Goal: Information Seeking & Learning: Learn about a topic

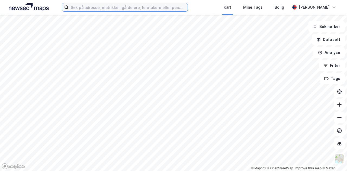
click at [91, 7] on input at bounding box center [128, 7] width 119 height 8
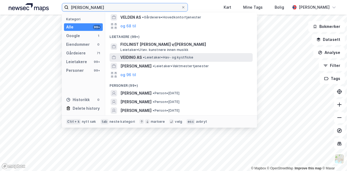
scroll to position [53, 0]
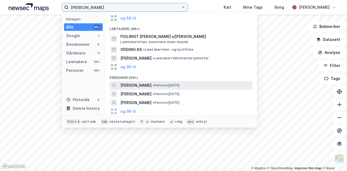
type input "[PERSON_NAME]"
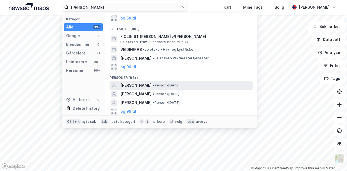
click at [147, 84] on span "[PERSON_NAME]" at bounding box center [135, 85] width 31 height 7
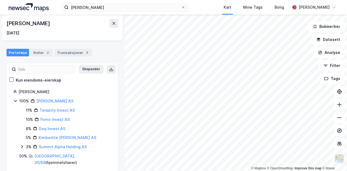
scroll to position [33, 0]
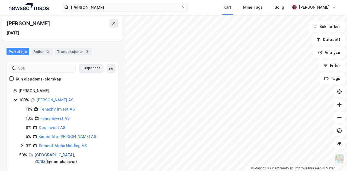
click at [41, 153] on link "[GEOGRAPHIC_DATA], 30/68" at bounding box center [54, 158] width 41 height 11
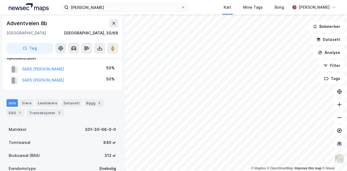
scroll to position [54, 0]
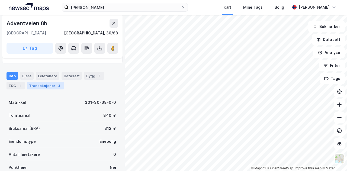
click at [47, 85] on div "Transaksjoner 3" at bounding box center [45, 86] width 37 height 8
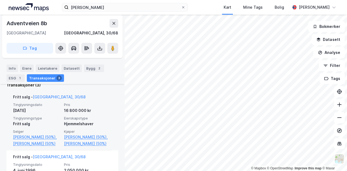
scroll to position [162, 0]
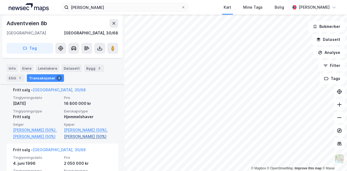
click at [81, 140] on link "[PERSON_NAME] (50%)" at bounding box center [88, 136] width 48 height 7
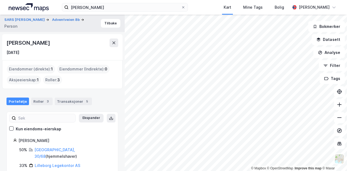
scroll to position [4, 0]
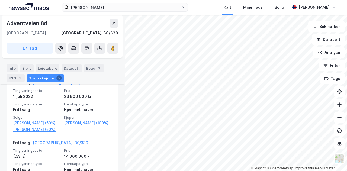
scroll to position [133, 0]
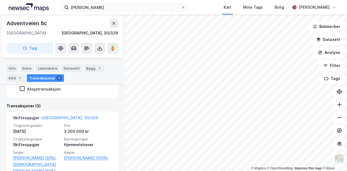
scroll to position [106, 0]
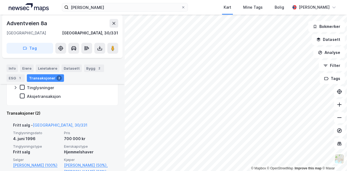
scroll to position [144, 0]
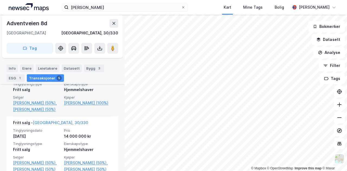
scroll to position [133, 0]
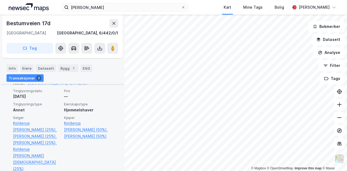
scroll to position [171, 0]
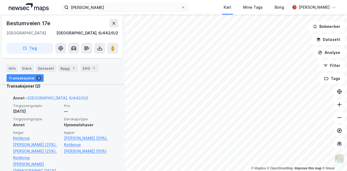
scroll to position [171, 0]
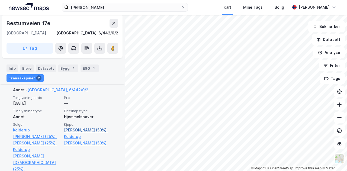
click at [84, 128] on link "[PERSON_NAME] (50%)," at bounding box center [88, 130] width 48 height 7
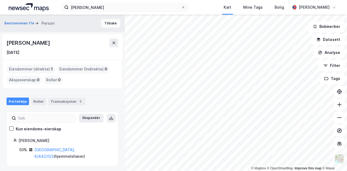
click at [104, 23] on button "Tilbake" at bounding box center [111, 23] width 20 height 9
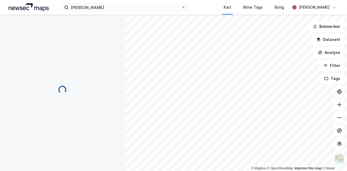
scroll to position [89, 0]
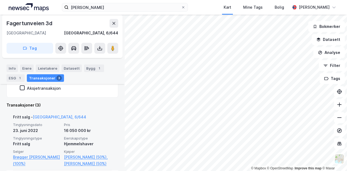
scroll to position [144, 0]
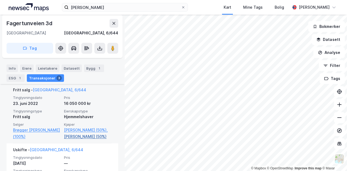
click at [86, 140] on link "[PERSON_NAME] (50%)" at bounding box center [88, 136] width 48 height 7
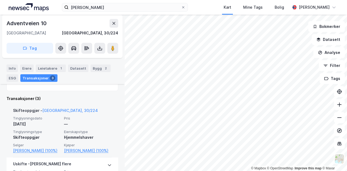
scroll to position [106, 0]
